Goal: Task Accomplishment & Management: Use online tool/utility

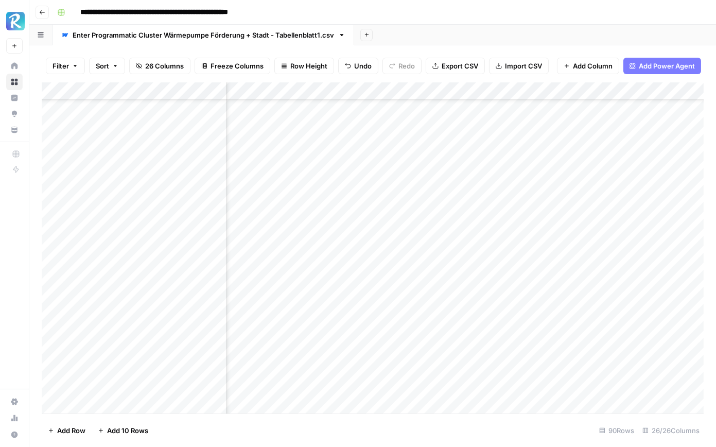
scroll to position [716, 934]
click at [513, 153] on div "Add Column" at bounding box center [373, 247] width 662 height 331
click at [520, 144] on div "Add Column" at bounding box center [373, 247] width 662 height 331
drag, startPoint x: 522, startPoint y: 152, endPoint x: 516, endPoint y: 400, distance: 248.6
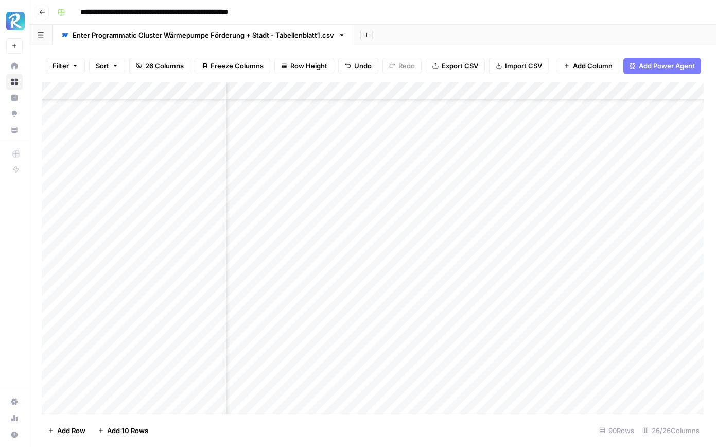
click at [516, 400] on div "Add Column" at bounding box center [373, 247] width 662 height 331
click at [436, 226] on div "Add Column" at bounding box center [373, 247] width 662 height 331
drag, startPoint x: 478, startPoint y: 237, endPoint x: 453, endPoint y: 393, distance: 158.4
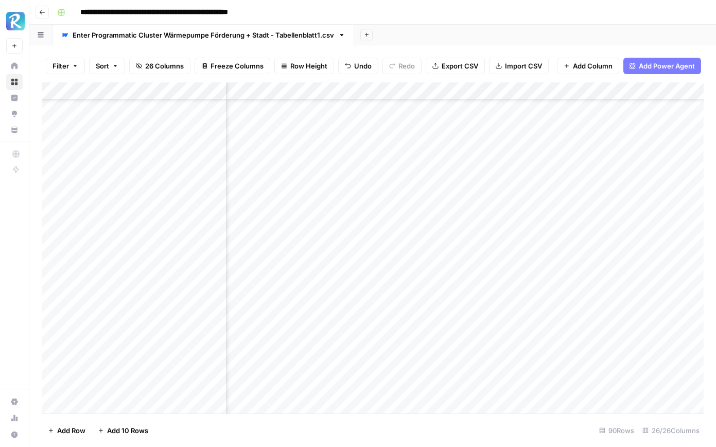
click at [453, 393] on div "Add Column" at bounding box center [373, 247] width 662 height 331
click at [439, 212] on div "Add Column" at bounding box center [373, 247] width 662 height 331
drag, startPoint x: 478, startPoint y: 227, endPoint x: 467, endPoint y: 391, distance: 164.5
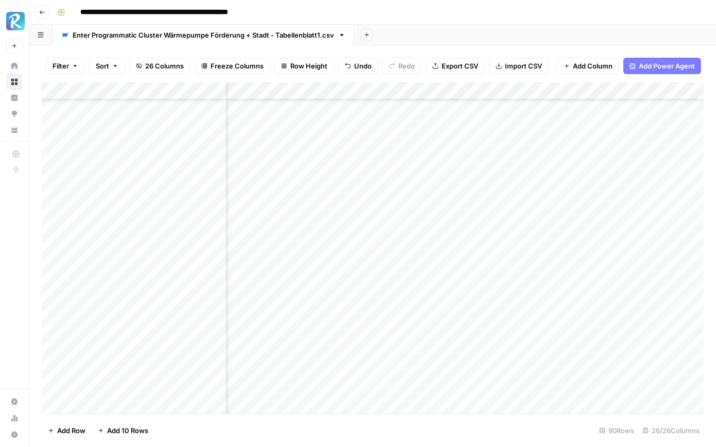
click at [467, 391] on div "Add Column" at bounding box center [373, 247] width 662 height 331
click at [415, 203] on div "Add Column" at bounding box center [373, 247] width 662 height 331
drag, startPoint x: 439, startPoint y: 211, endPoint x: 430, endPoint y: 393, distance: 181.3
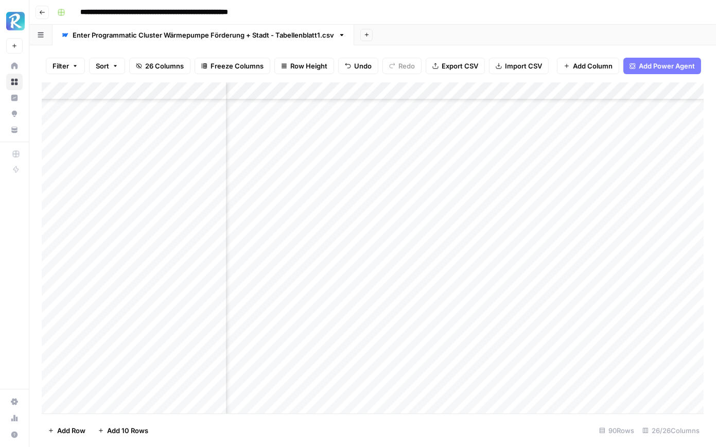
click at [430, 393] on div "Add Column" at bounding box center [373, 247] width 662 height 331
click at [498, 252] on div "Add Column" at bounding box center [373, 247] width 662 height 331
drag, startPoint x: 533, startPoint y: 265, endPoint x: 512, endPoint y: 404, distance: 140.4
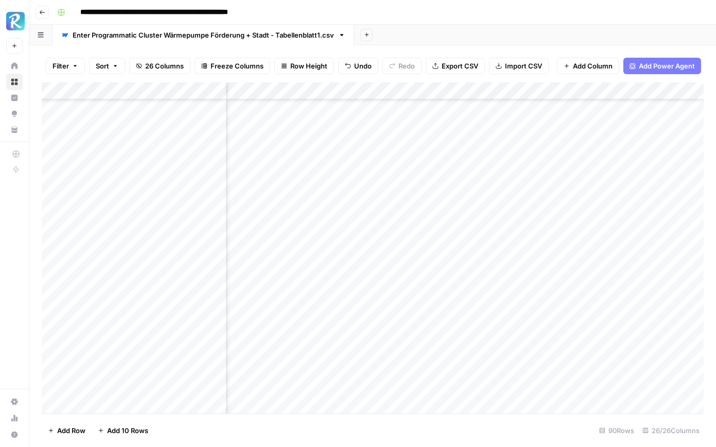
click at [512, 404] on div "Add Column" at bounding box center [373, 247] width 662 height 331
click at [471, 253] on div "Add Column" at bounding box center [373, 247] width 662 height 331
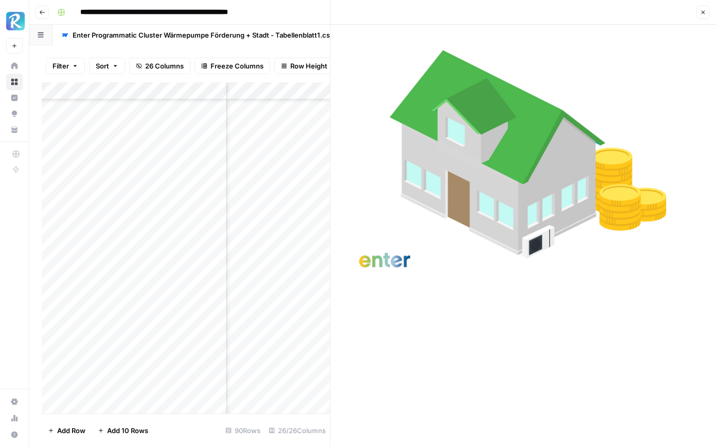
click at [703, 16] on button "Close" at bounding box center [702, 12] width 13 height 13
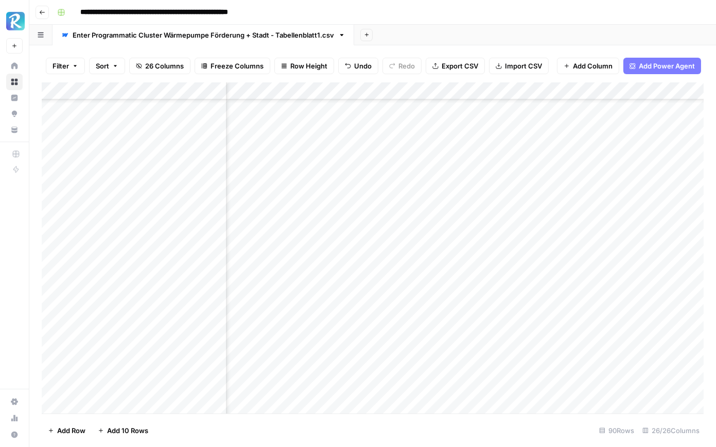
scroll to position [1277, 1406]
drag, startPoint x: 483, startPoint y: 264, endPoint x: 475, endPoint y: 445, distance: 180.8
click at [475, 445] on div "Filter Sort 26 Columns Freeze Columns Row Height Undo Redo Export CSV Import CS…" at bounding box center [372, 245] width 686 height 401
drag, startPoint x: 483, startPoint y: 234, endPoint x: 472, endPoint y: 417, distance: 183.5
click at [472, 417] on div "Filter Sort 26 Columns Freeze Columns Row Height Undo Redo Export CSV Import CS…" at bounding box center [372, 245] width 686 height 401
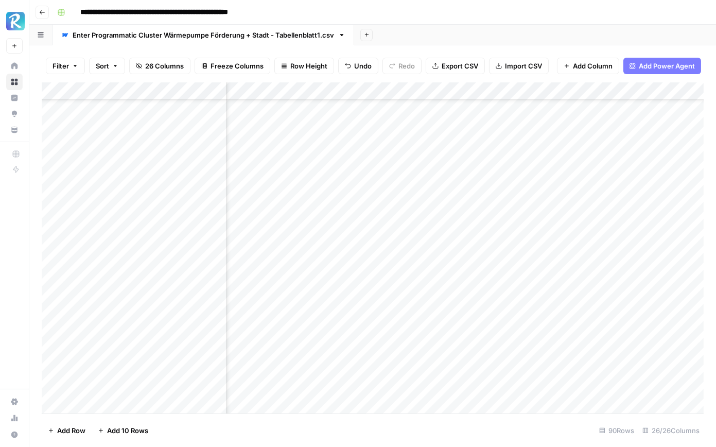
drag, startPoint x: 483, startPoint y: 227, endPoint x: 472, endPoint y: 383, distance: 156.8
click at [472, 383] on div "Add Column" at bounding box center [373, 247] width 662 height 331
click at [392, 250] on div "Add Column" at bounding box center [373, 247] width 662 height 331
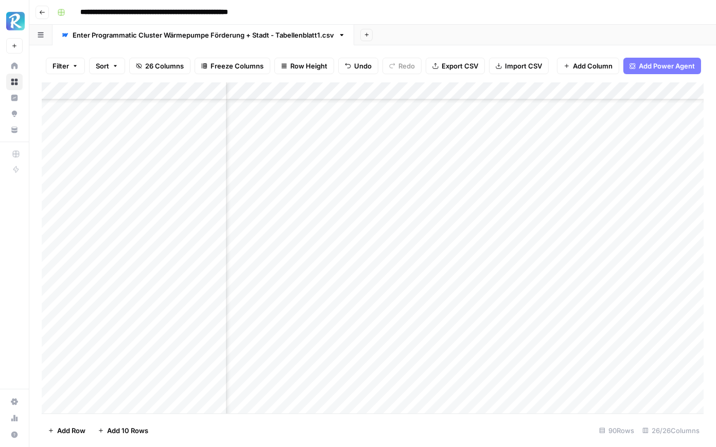
drag, startPoint x: 404, startPoint y: 258, endPoint x: 395, endPoint y: 390, distance: 132.6
click at [395, 390] on div "Add Column" at bounding box center [373, 247] width 662 height 331
click at [512, 214] on div "Add Column" at bounding box center [373, 247] width 662 height 331
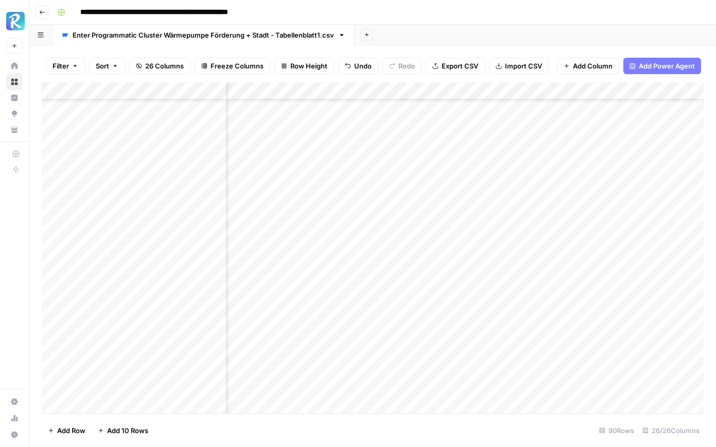
drag, startPoint x: 534, startPoint y: 222, endPoint x: 518, endPoint y: 393, distance: 172.0
click at [518, 393] on div "Add Column" at bounding box center [373, 247] width 662 height 331
click at [457, 256] on div "Add Column" at bounding box center [373, 247] width 662 height 331
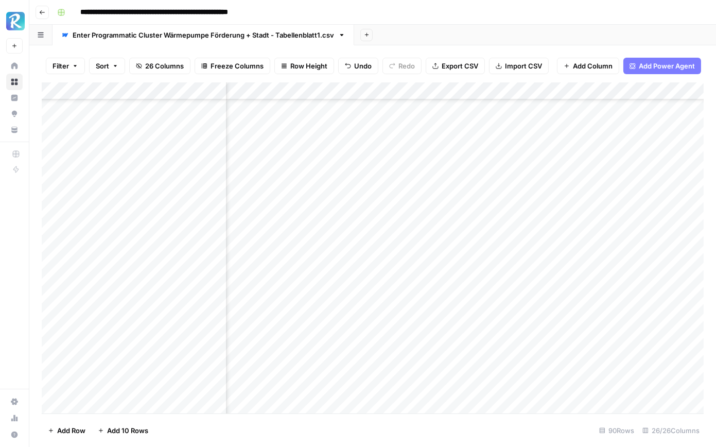
drag, startPoint x: 480, startPoint y: 264, endPoint x: 478, endPoint y: 390, distance: 125.6
click at [478, 390] on div "Add Column" at bounding box center [373, 247] width 662 height 331
click at [560, 283] on div "Add Column" at bounding box center [373, 247] width 662 height 331
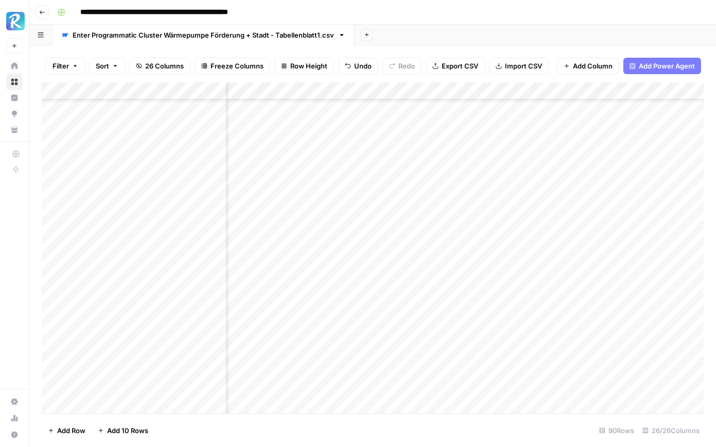
drag, startPoint x: 580, startPoint y: 286, endPoint x: 574, endPoint y: 392, distance: 106.1
click at [574, 392] on div "Add Column" at bounding box center [373, 247] width 662 height 331
click at [438, 282] on div "Add Column" at bounding box center [373, 247] width 662 height 331
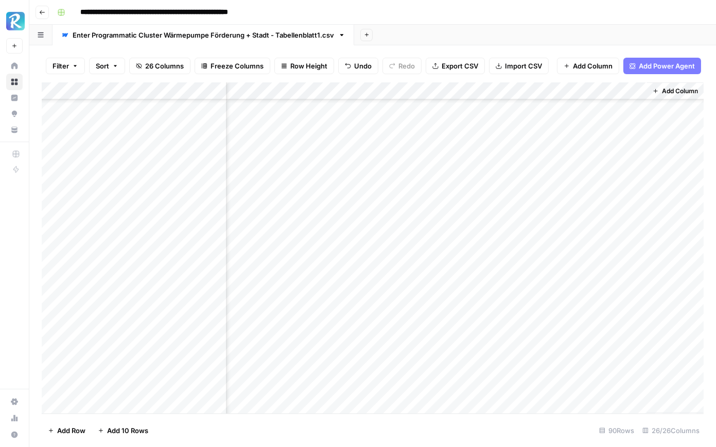
drag, startPoint x: 459, startPoint y: 290, endPoint x: 444, endPoint y: 395, distance: 106.6
click at [444, 395] on div "Add Column" at bounding box center [373, 247] width 662 height 331
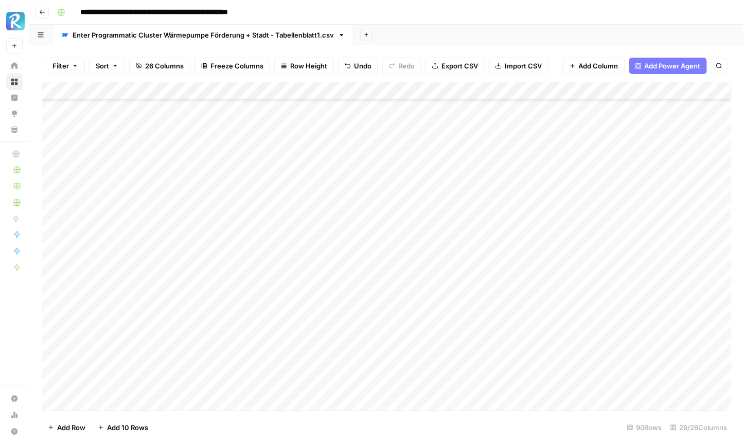
scroll to position [0, 0]
